Goal: Answer question/provide support: Share knowledge or assist other users

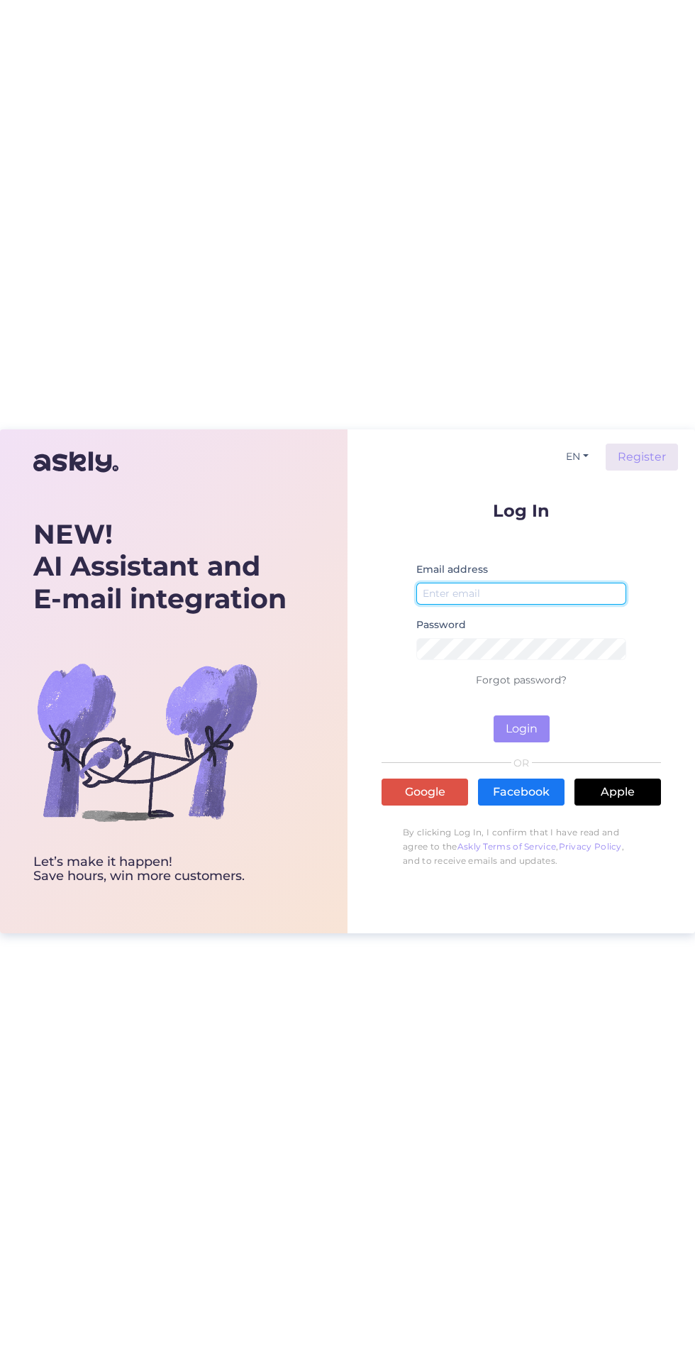
click at [560, 593] on input "email" at bounding box center [522, 594] width 210 height 22
type input "[EMAIL_ADDRESS][DOMAIN_NAME]"
click at [494, 715] on button "Login" at bounding box center [522, 728] width 56 height 27
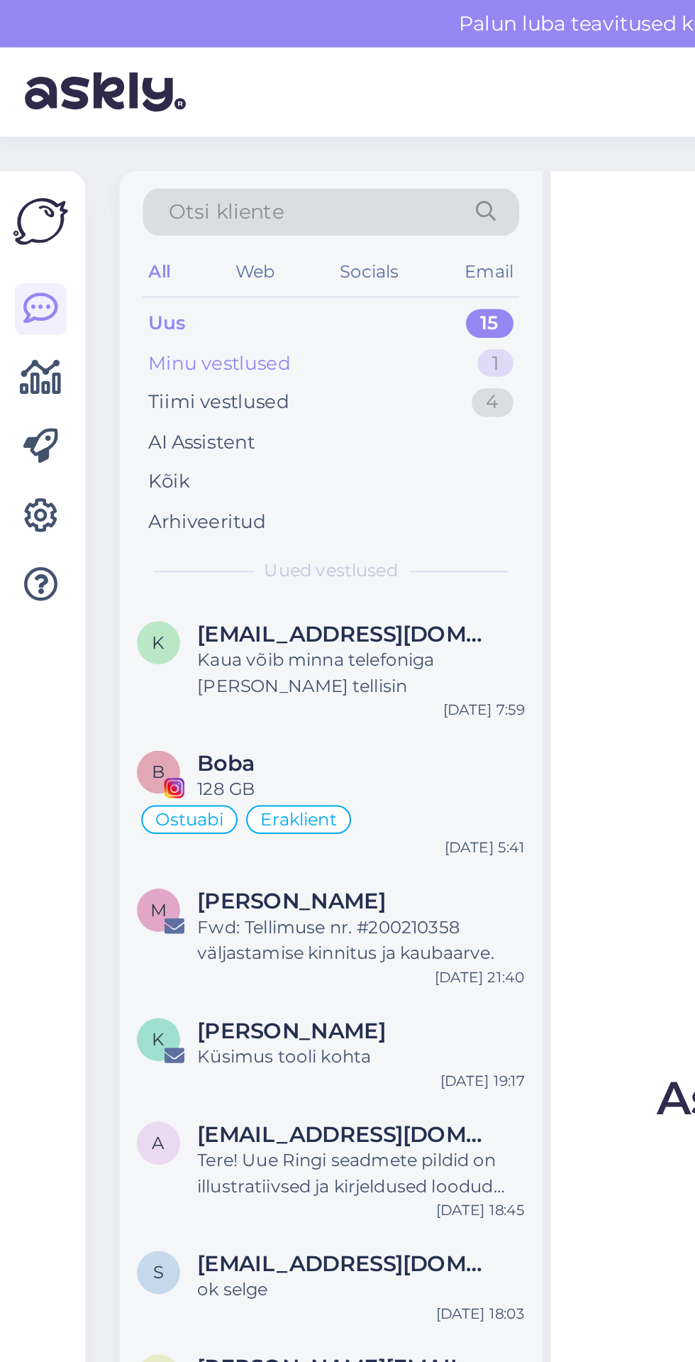
click at [125, 179] on div "Minu vestlused" at bounding box center [113, 179] width 70 height 14
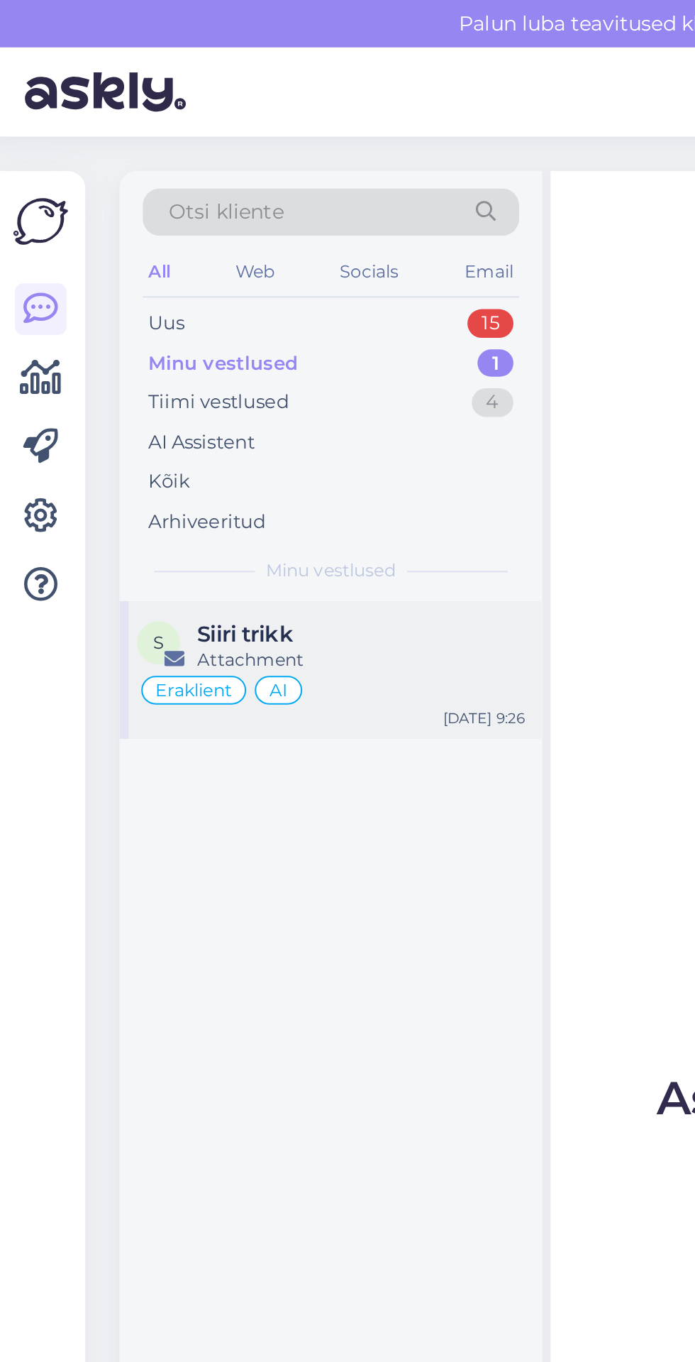
click at [131, 314] on span "Siiri trikk" at bounding box center [126, 313] width 48 height 13
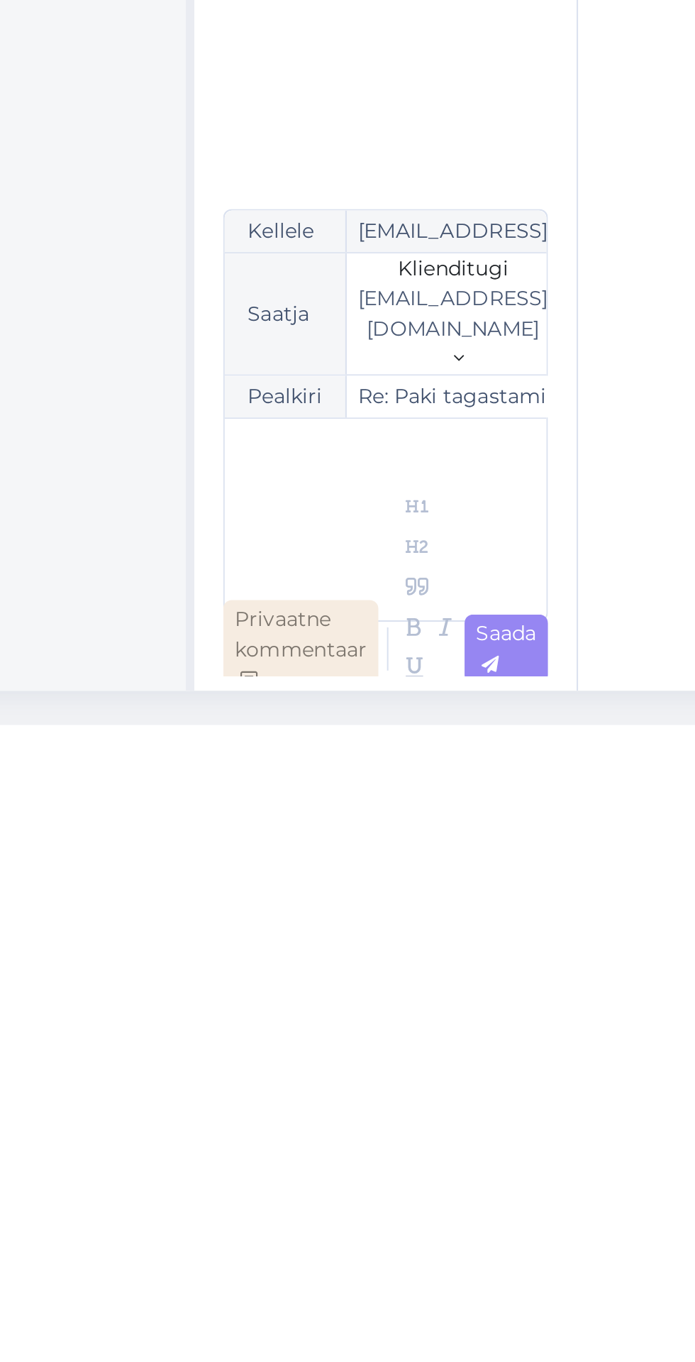
click at [329, 1253] on div "Privaatne kommentaar" at bounding box center [329, 1324] width 77 height 49
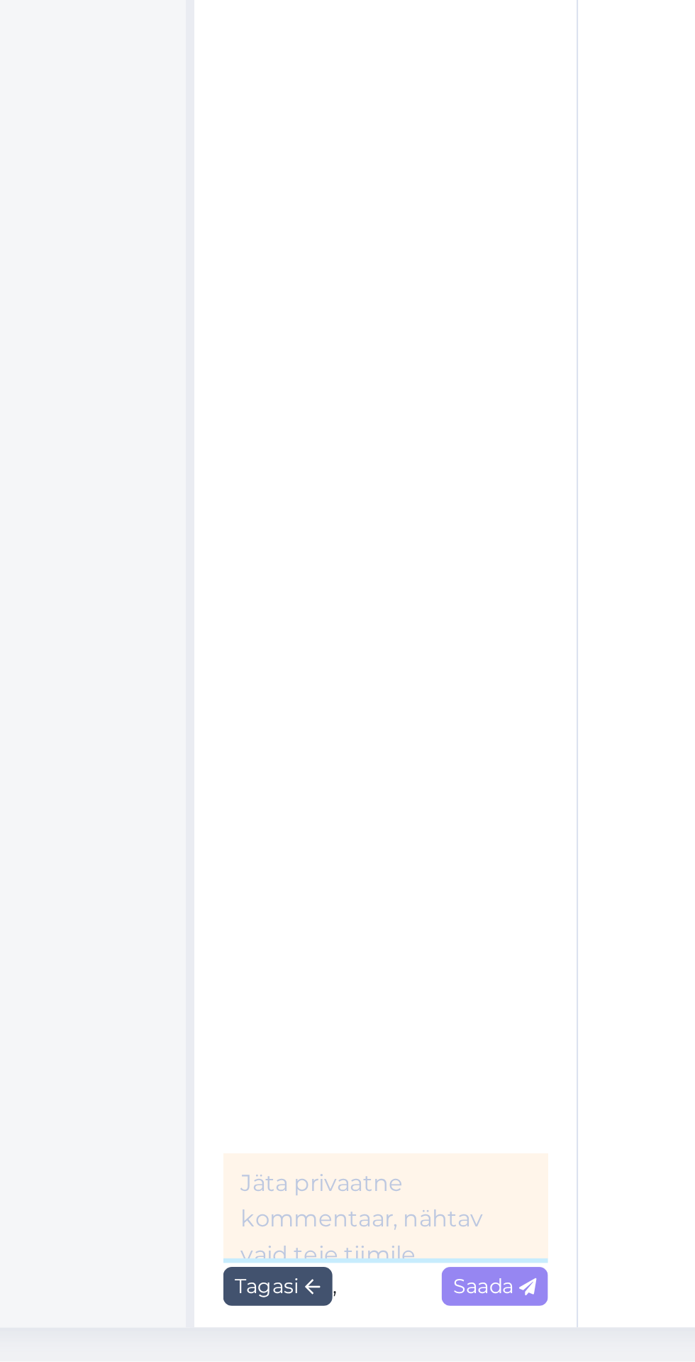
click at [339, 1253] on textarea at bounding box center [371, 1285] width 160 height 52
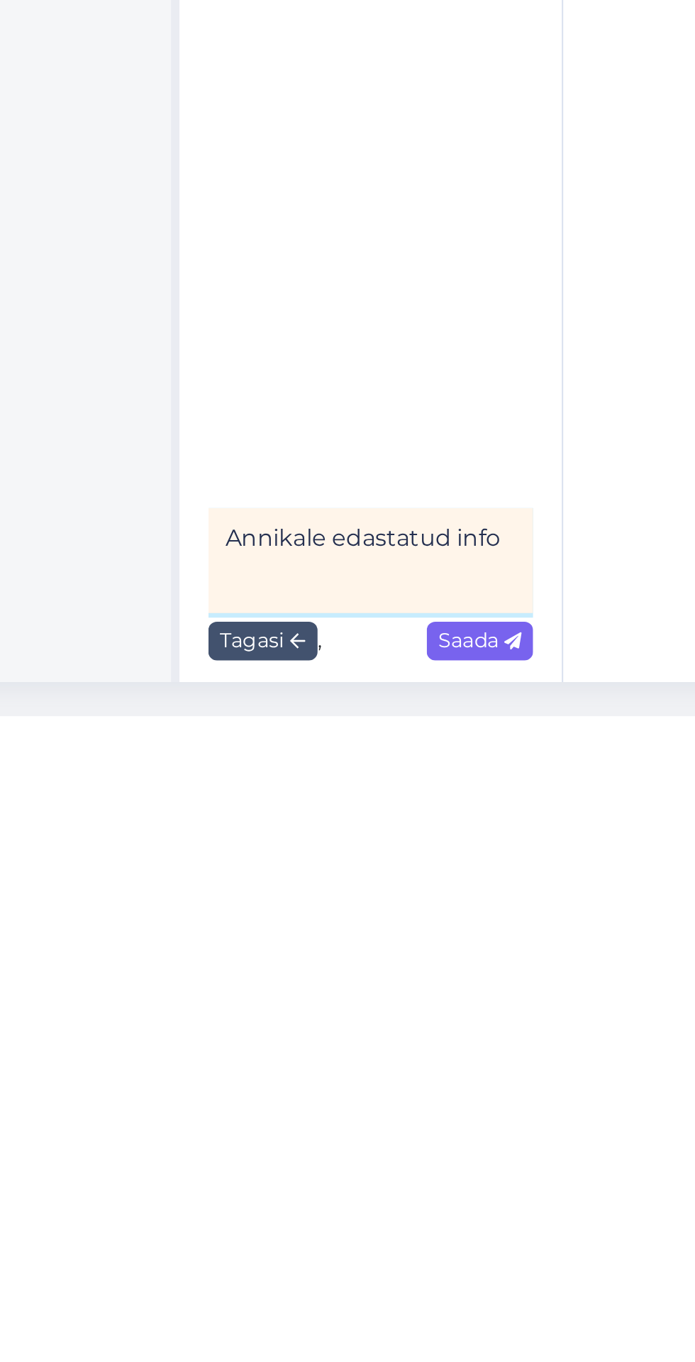
type textarea "Annikale edastatud info"
click at [431, 1253] on span "Saada" at bounding box center [425, 1324] width 41 height 13
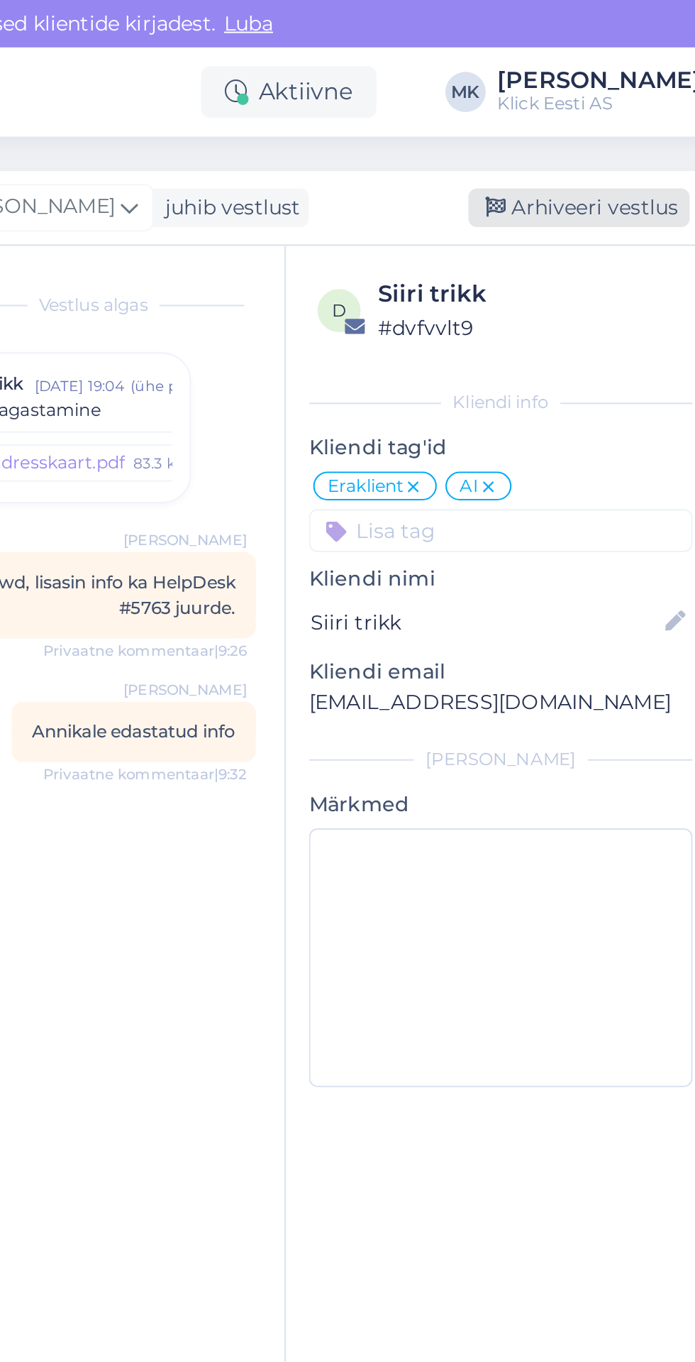
click at [620, 101] on div "Arhiveeri vestlus" at bounding box center [610, 102] width 109 height 19
